Goal: Information Seeking & Learning: Learn about a topic

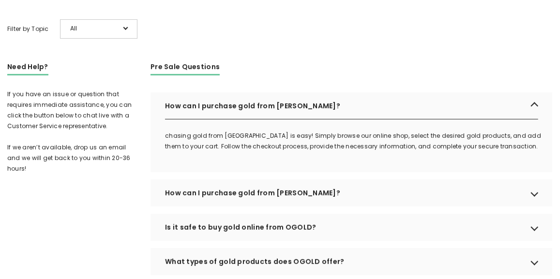
scroll to position [209, 0]
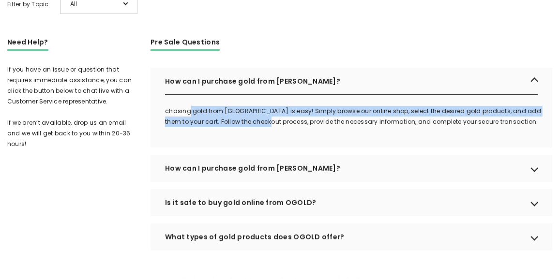
drag, startPoint x: 190, startPoint y: 126, endPoint x: 254, endPoint y: 133, distance: 64.7
click at [254, 127] on p "chasing gold from OGOLD is easy! Simply browse our online shop, select the desi…" at bounding box center [358, 116] width 387 height 21
drag, startPoint x: 172, startPoint y: 126, endPoint x: 271, endPoint y: 135, distance: 100.1
click at [271, 135] on div "chasing gold from OGOLD is easy! Simply browse our online shop, select the desi…" at bounding box center [351, 127] width 402 height 42
click at [367, 125] on p "chasing gold from OGOLD is easy! Simply browse our online shop, select the desi…" at bounding box center [358, 116] width 387 height 21
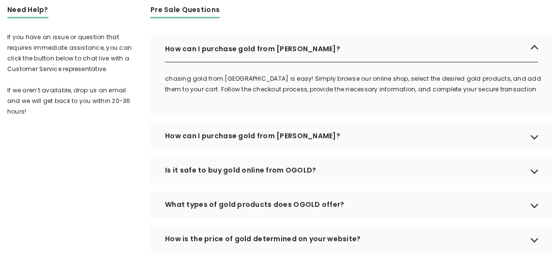
scroll to position [261, 0]
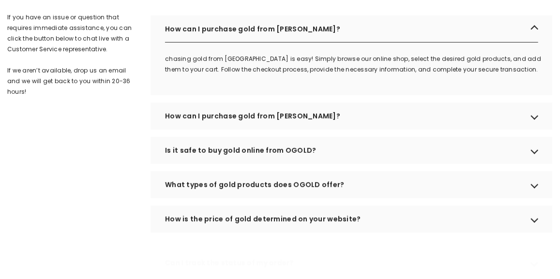
click at [535, 130] on div "How can I purchase gold from OGOLD?" at bounding box center [351, 116] width 402 height 27
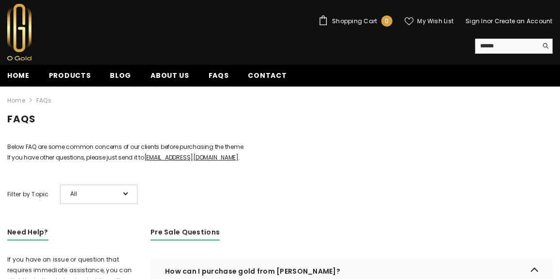
scroll to position [0, 0]
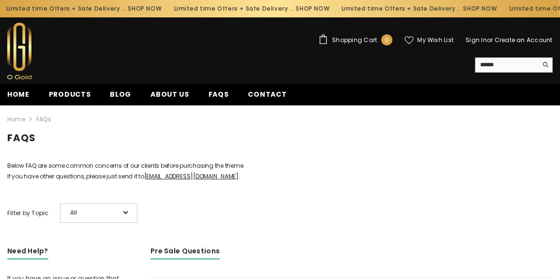
drag, startPoint x: 20, startPoint y: 93, endPoint x: 37, endPoint y: 93, distance: 16.5
click at [21, 93] on span "Home" at bounding box center [18, 94] width 22 height 10
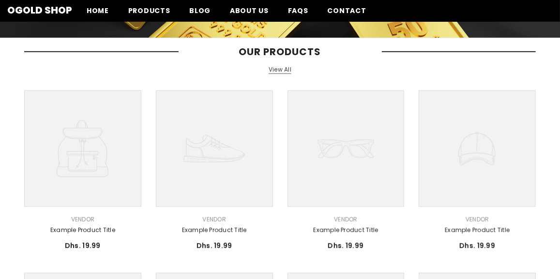
scroll to position [52, 0]
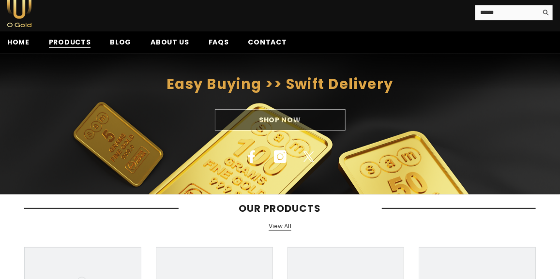
click at [70, 43] on span "Products" at bounding box center [70, 42] width 42 height 10
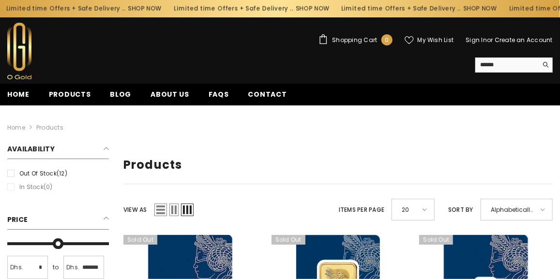
click at [12, 172] on label "Out of stock (12)" at bounding box center [58, 173] width 102 height 11
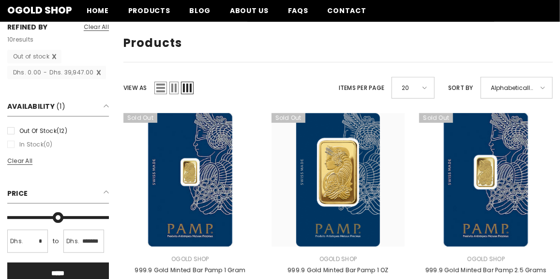
scroll to position [52, 0]
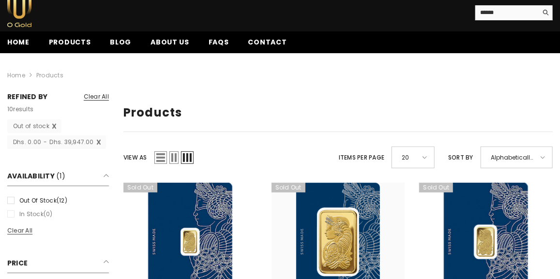
click at [104, 98] on span "Clear all" at bounding box center [96, 96] width 25 height 8
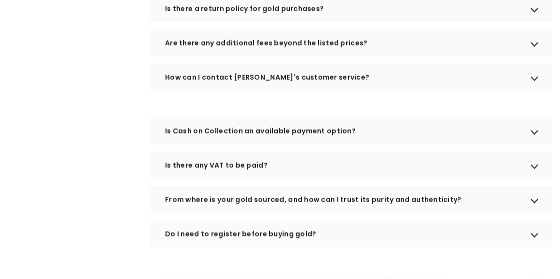
scroll to position [522, 0]
click at [225, 144] on div "Is Cash on Collection an available payment option?" at bounding box center [351, 130] width 402 height 27
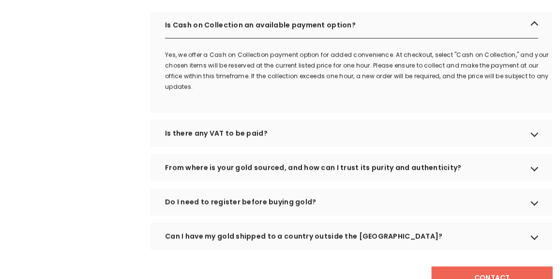
scroll to position [679, 0]
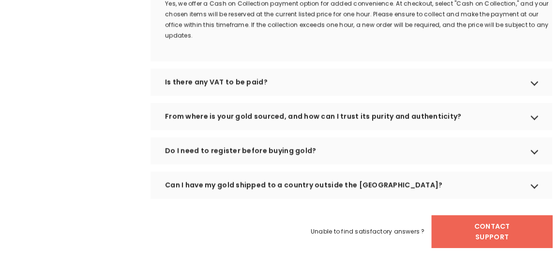
click at [237, 96] on div "Is there any VAT to be paid?" at bounding box center [351, 82] width 402 height 27
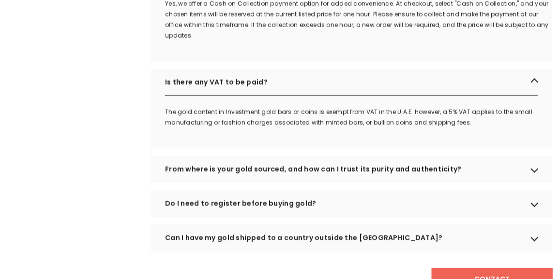
scroll to position [731, 0]
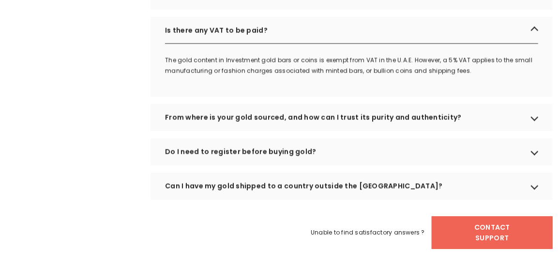
click at [542, 130] on div "From where is your gold sourced, and how can I trust its purity and authenticit…" at bounding box center [351, 116] width 402 height 27
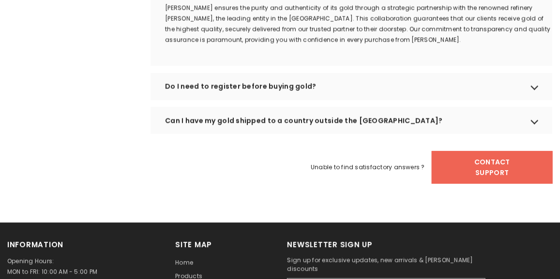
scroll to position [888, 0]
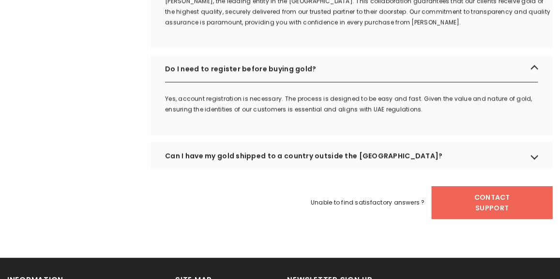
click at [494, 164] on div "Can I have my gold shipped to a country outside the UAE?" at bounding box center [351, 155] width 402 height 27
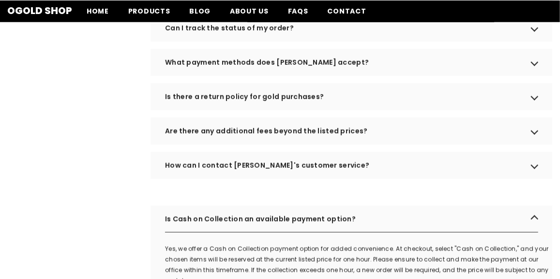
scroll to position [418, 0]
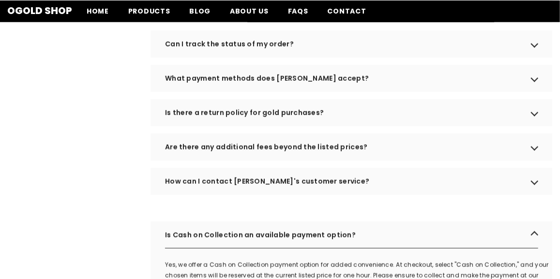
click at [524, 161] on div "Are there any additional fees beyond the listed prices?" at bounding box center [351, 146] width 402 height 27
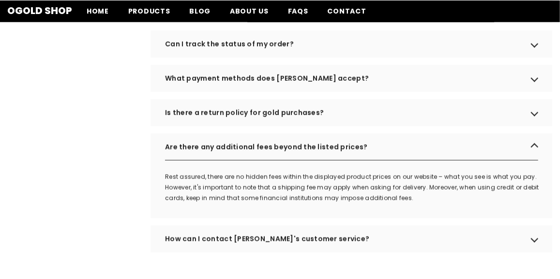
click at [534, 126] on div "Is there a return policy for gold purchases?" at bounding box center [351, 112] width 402 height 27
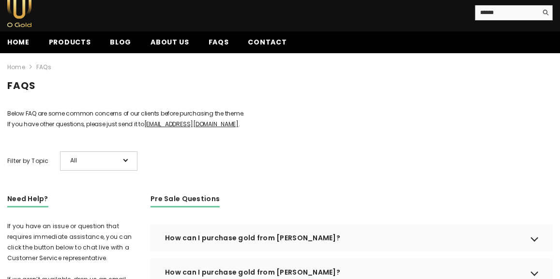
scroll to position [0, 0]
